Goal: Check status: Check status

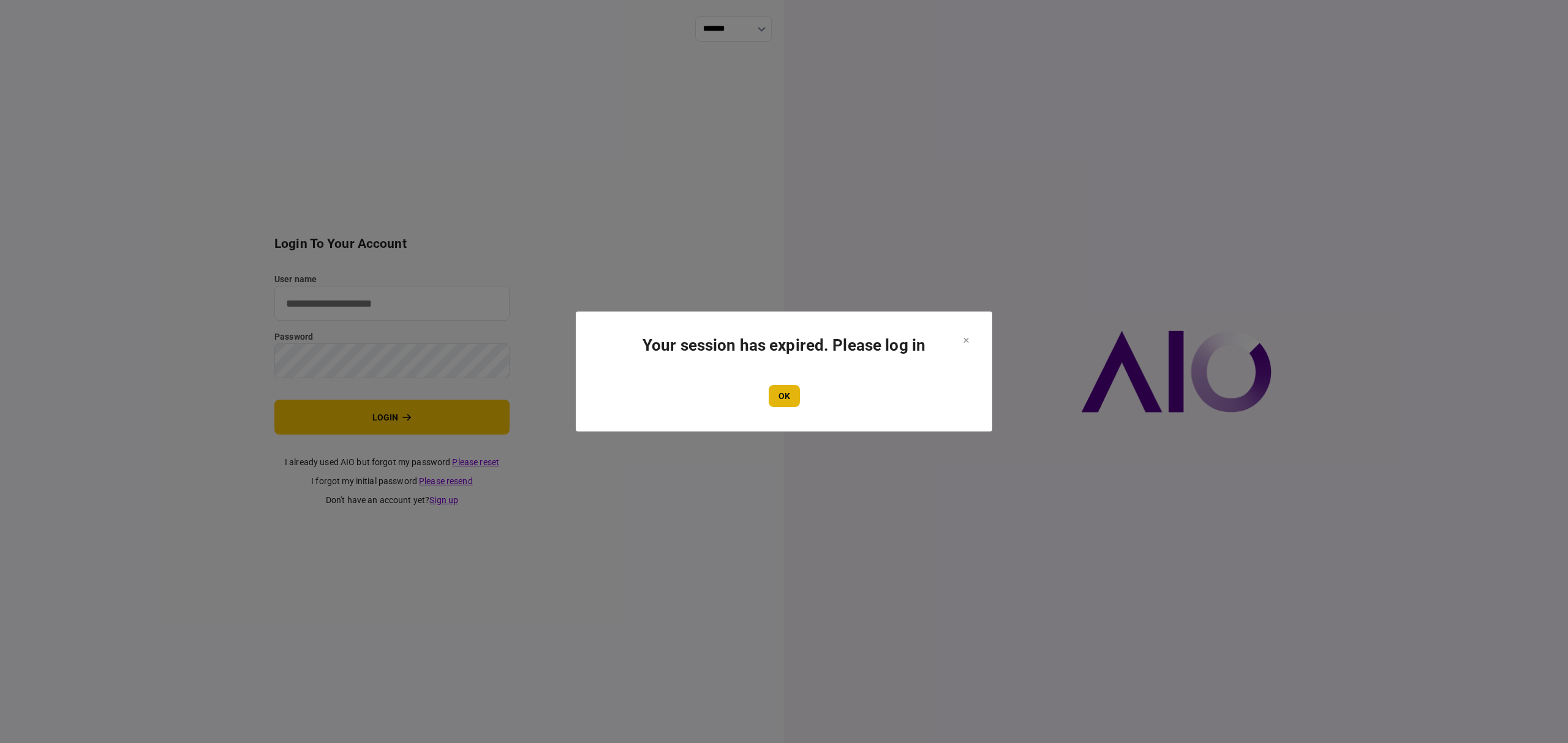
type input "*******"
click at [775, 407] on button "OK" at bounding box center [784, 396] width 31 height 22
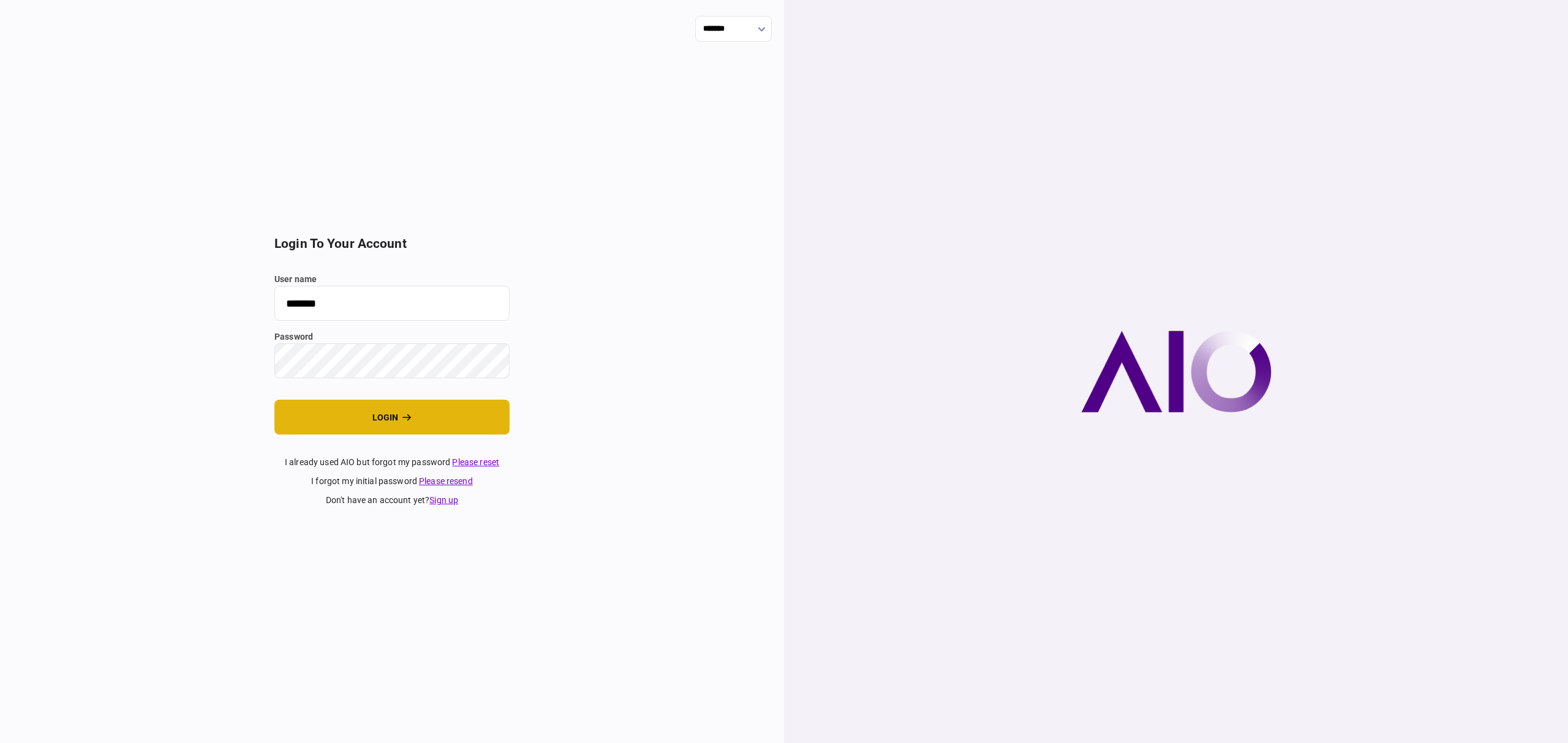
click at [396, 417] on button "login" at bounding box center [392, 417] width 235 height 35
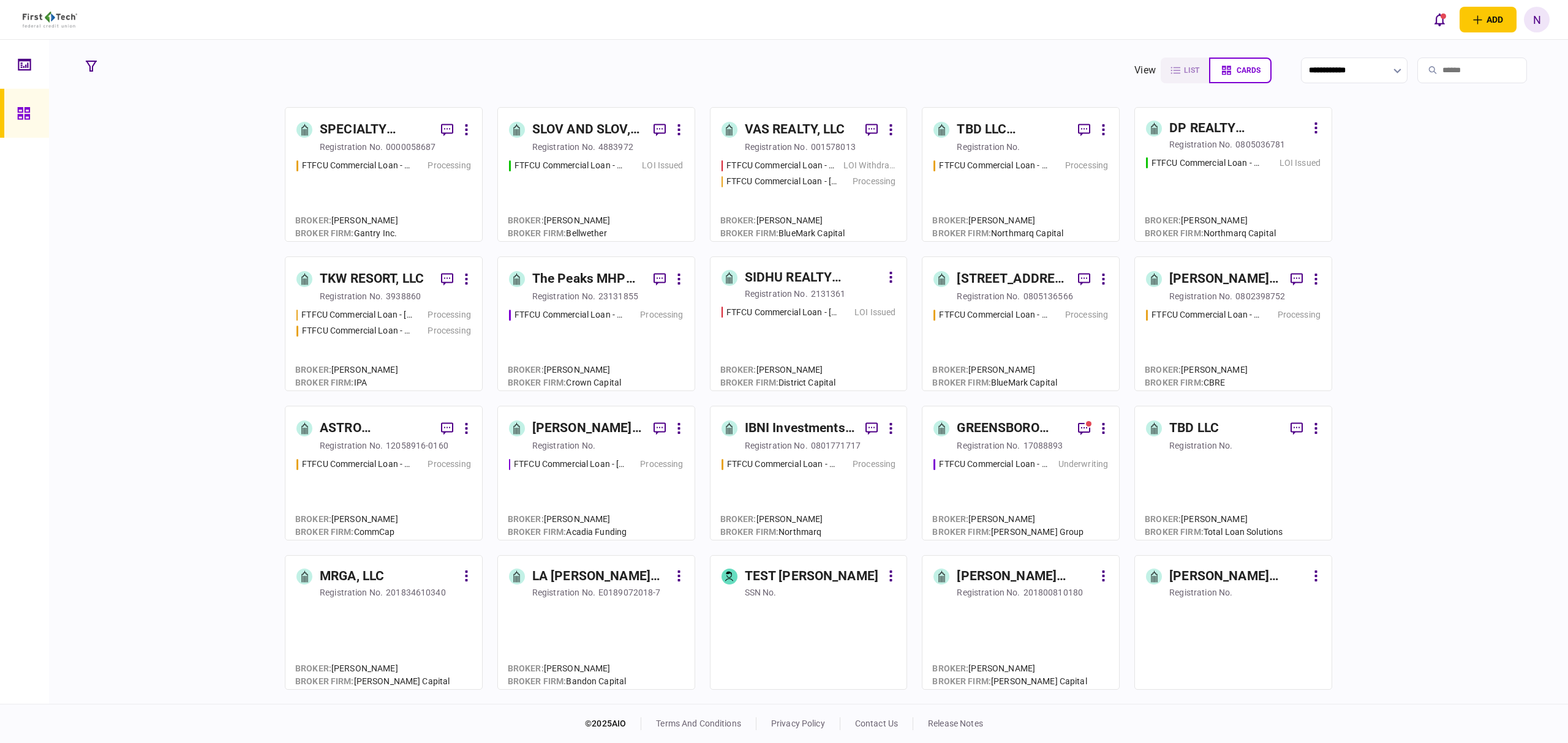
click at [1037, 157] on link "TBD LLC (Crestwood Village) registration no. FTFCU Commercial Loan - 3105 Clair…" at bounding box center [1021, 175] width 198 height 135
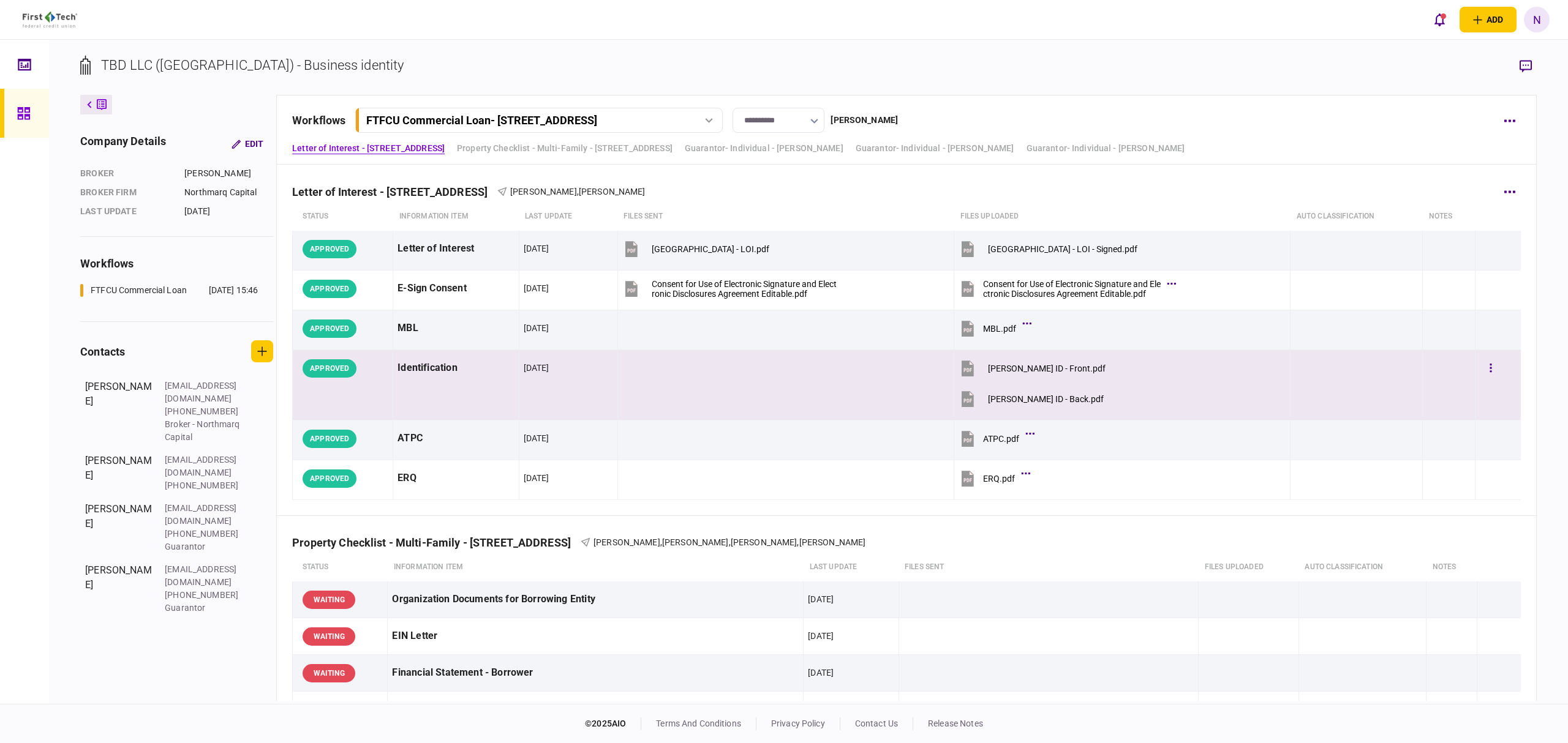
scroll to position [245, 0]
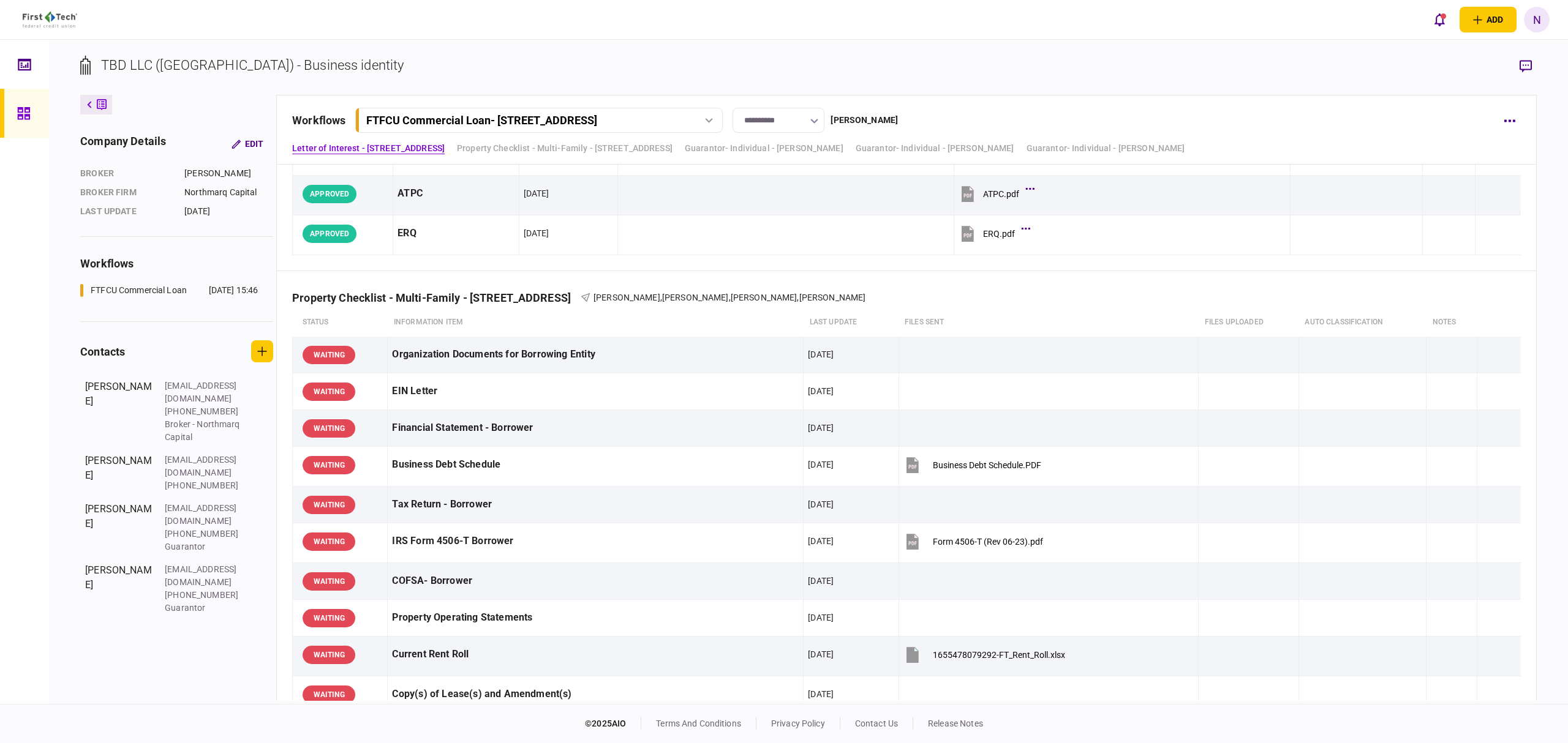
drag, startPoint x: 33, startPoint y: 105, endPoint x: 851, endPoint y: 738, distance: 1034.3
click at [33, 105] on div at bounding box center [27, 113] width 20 height 49
